Goal: Task Accomplishment & Management: Manage account settings

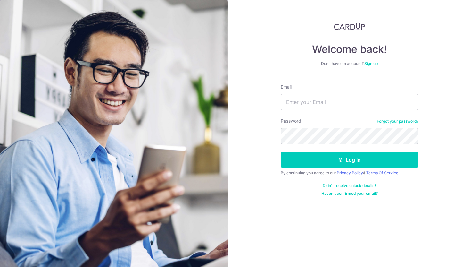
type input "[EMAIL_ADDRESS][DOMAIN_NAME]"
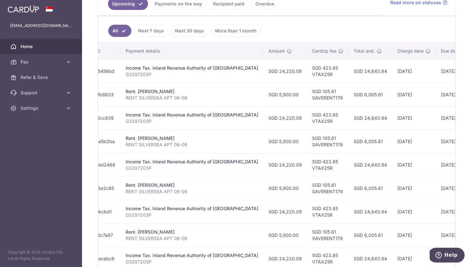
scroll to position [194, 0]
